Goal: Ask a question

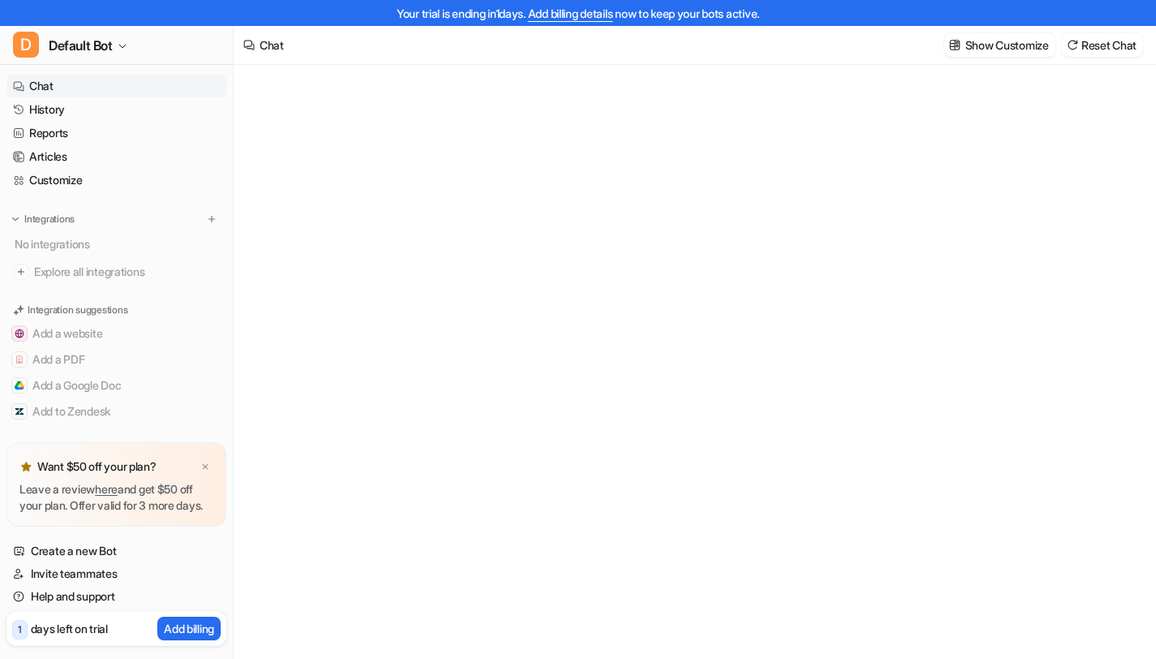
type textarea "**********"
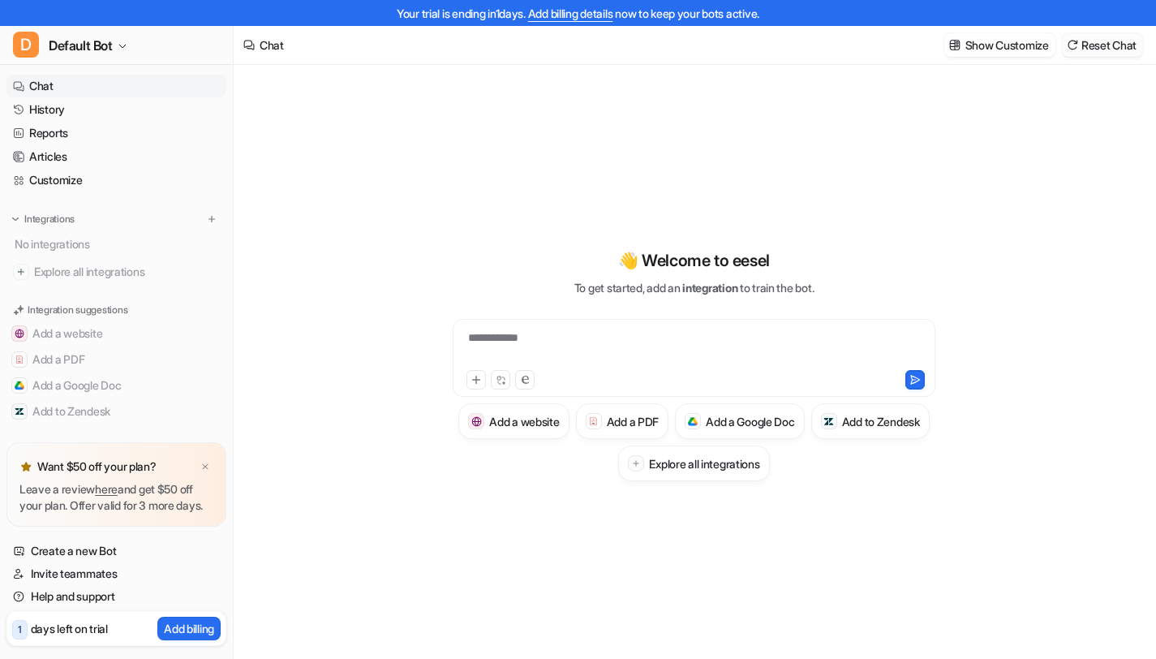
click at [1084, 50] on button "Reset Chat" at bounding box center [1102, 45] width 81 height 24
